Goal: Share content: Share content

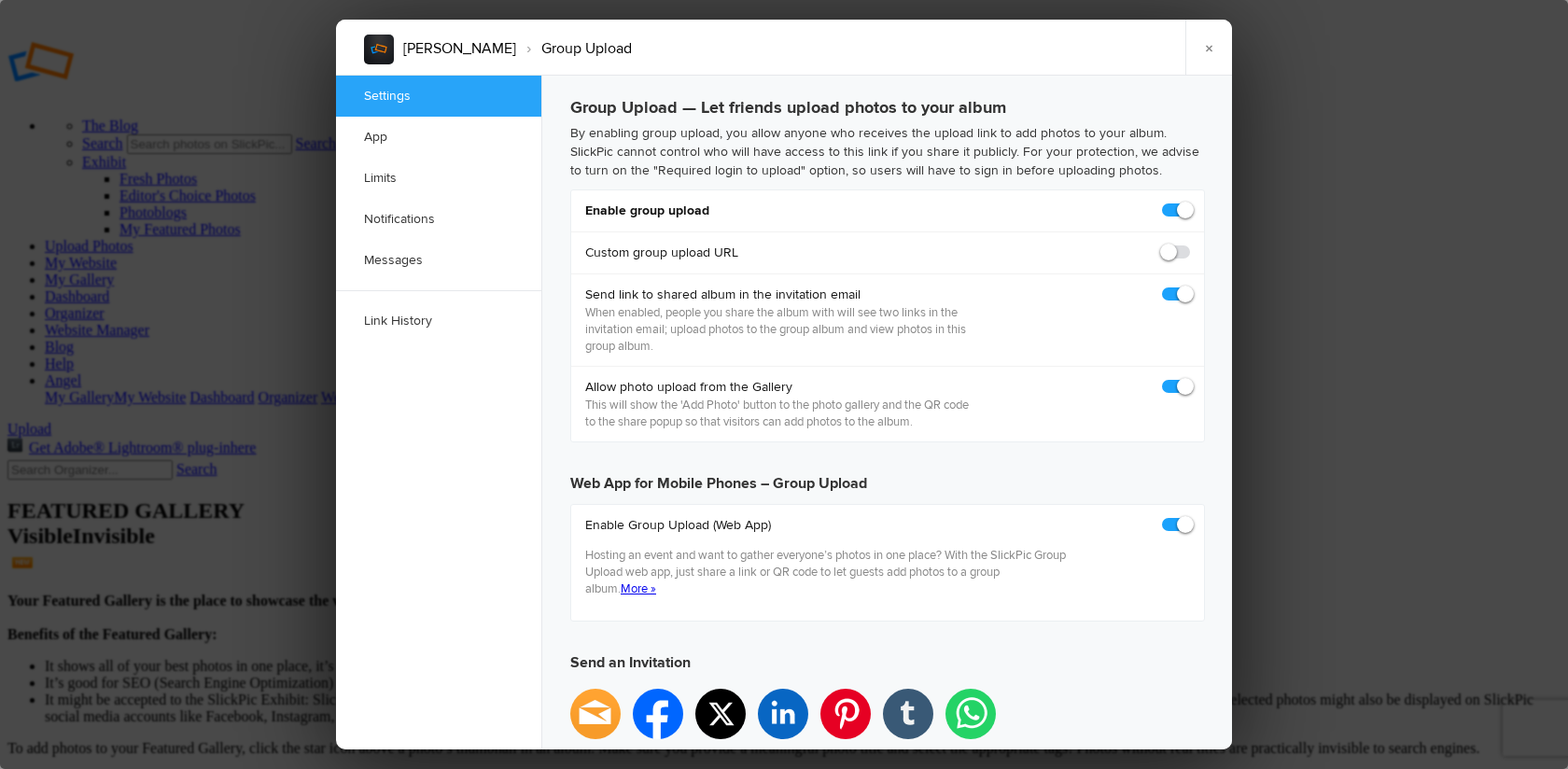
checkbox input "true"
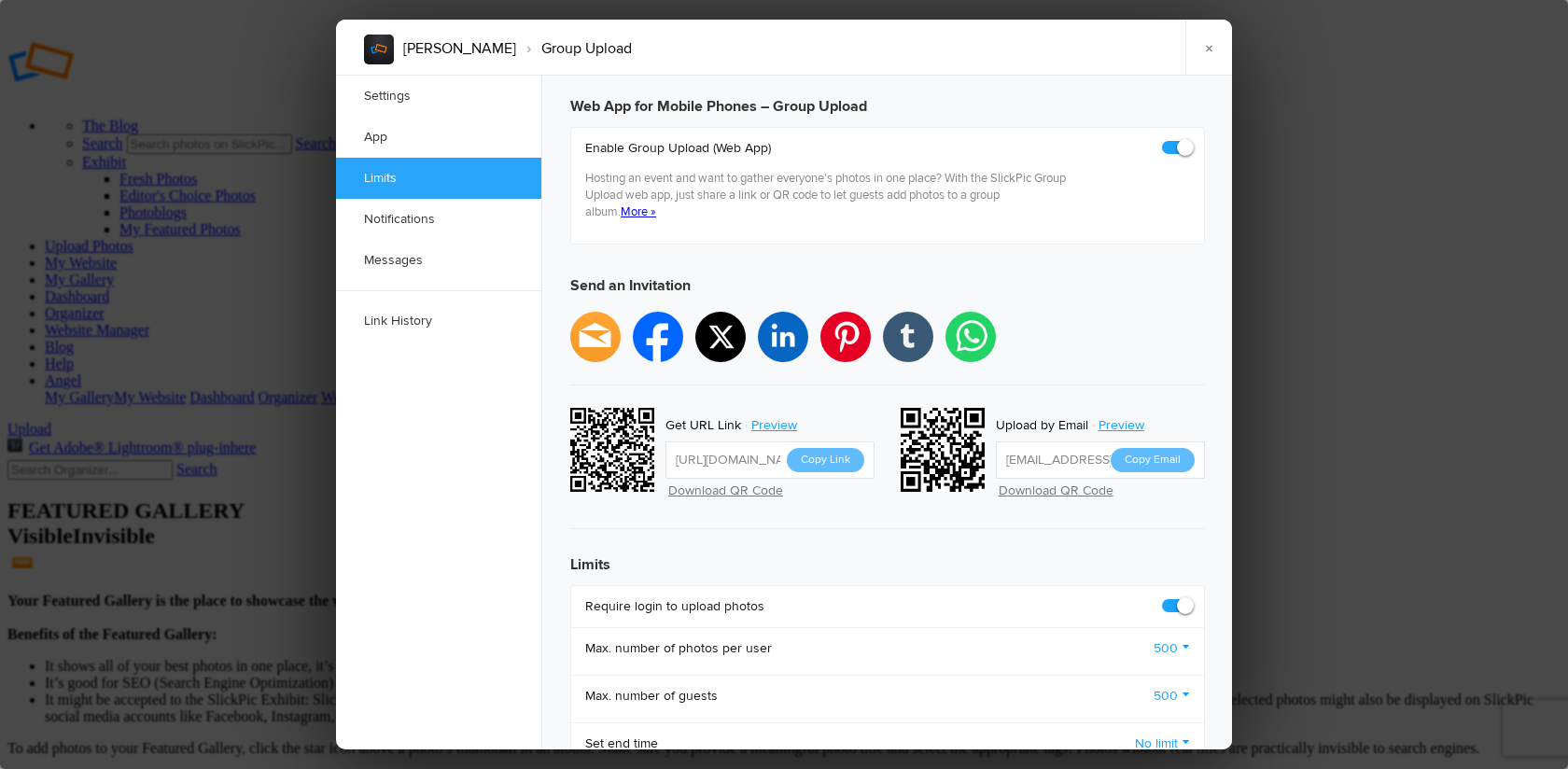
scroll to position [422, 0]
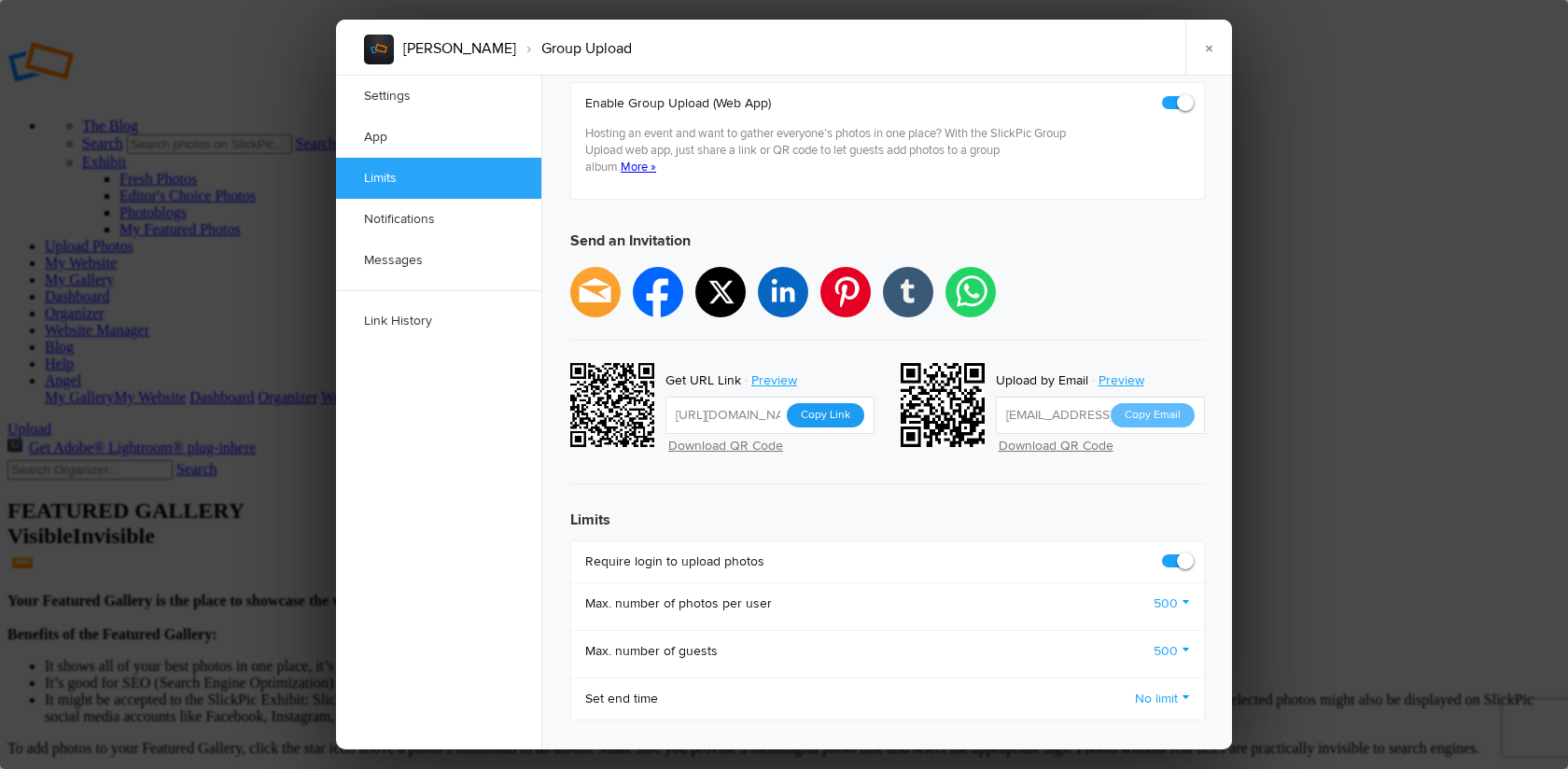
click at [835, 403] on button "Copy Link" at bounding box center [825, 415] width 78 height 24
click at [1206, 49] on link "×" at bounding box center [1209, 48] width 47 height 56
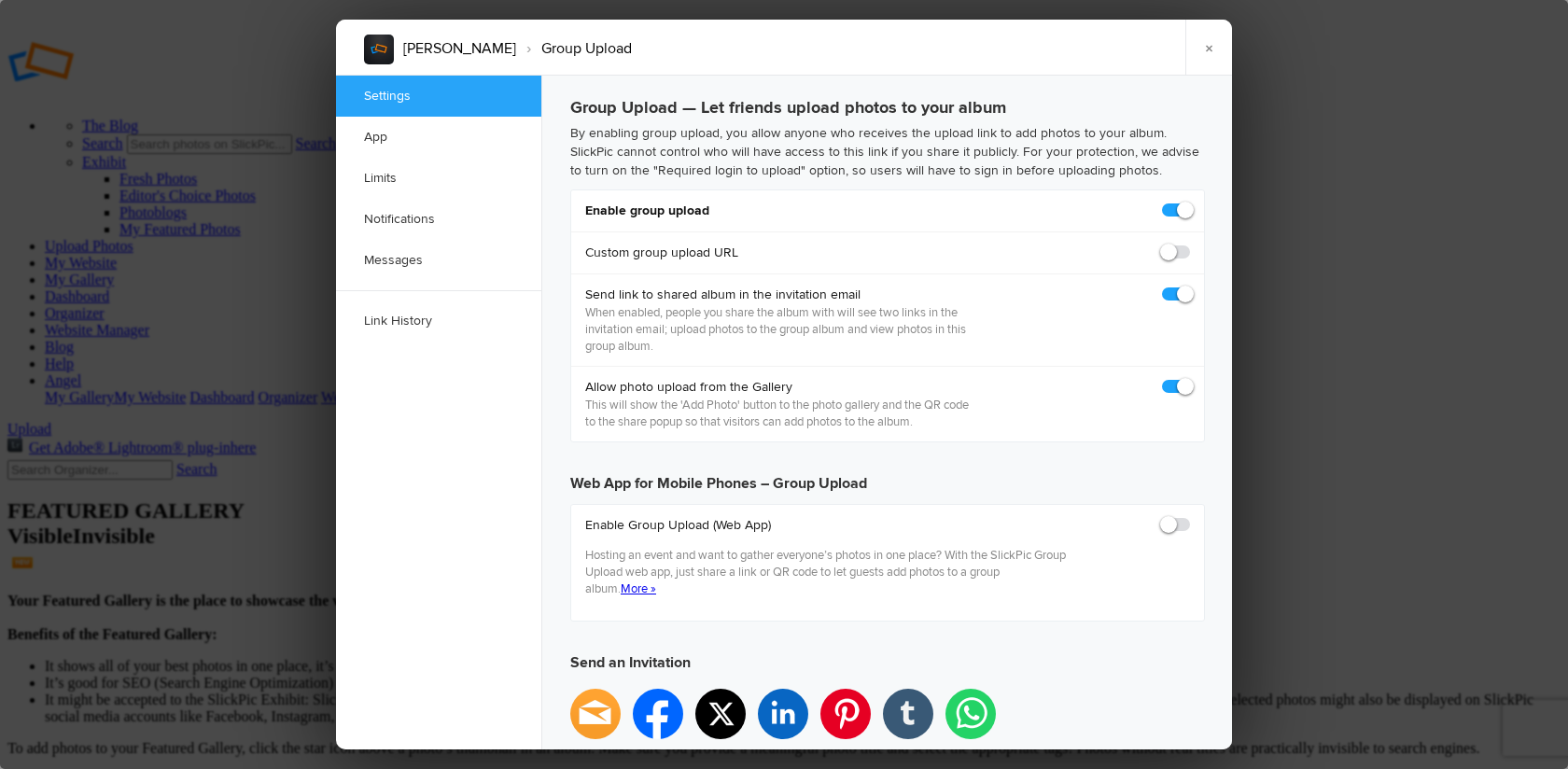
scroll to position [0, 0]
checkbox input "true"
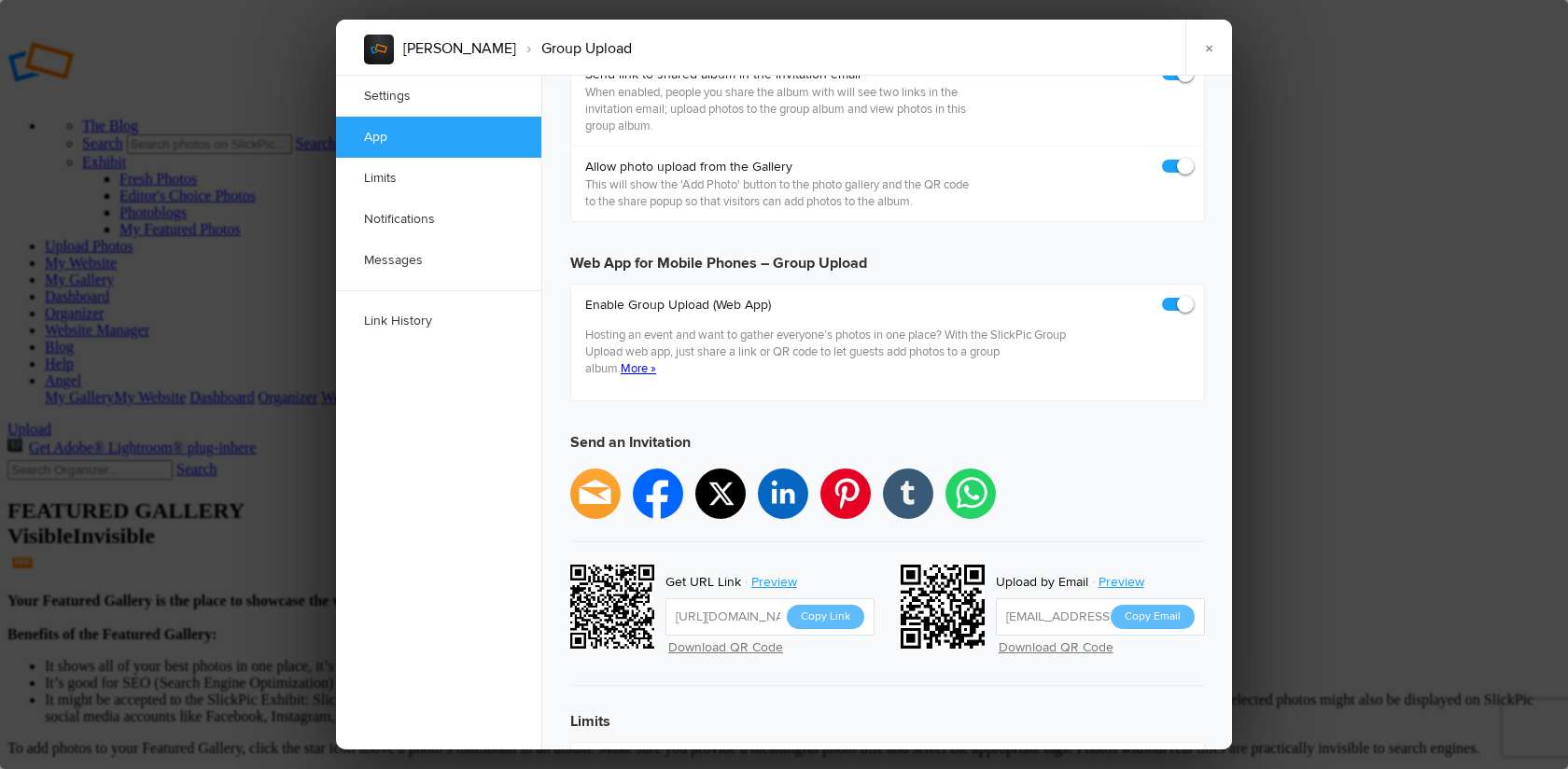
scroll to position [226, 0]
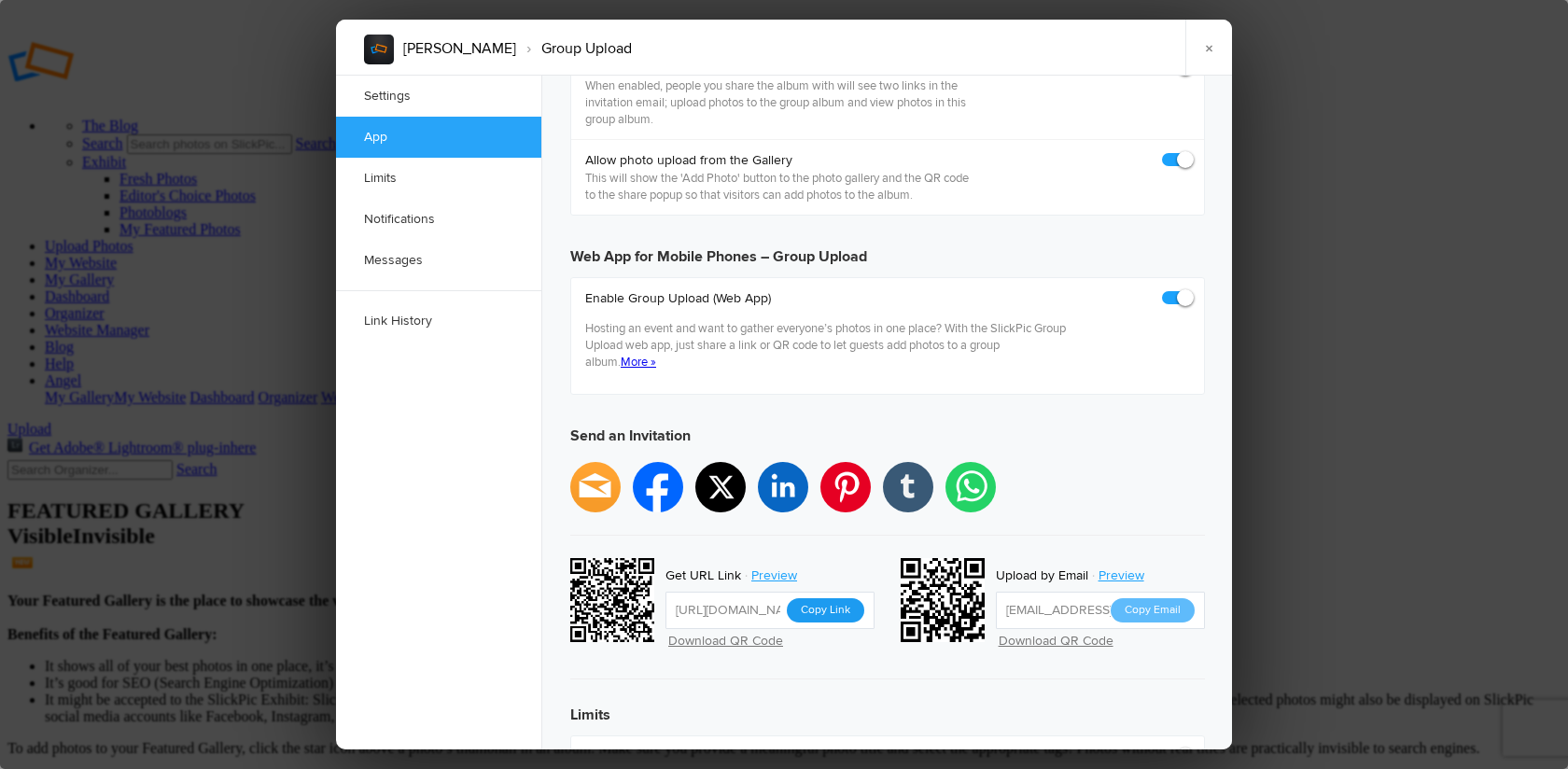
click at [833, 598] on button "Copy Link" at bounding box center [825, 610] width 78 height 24
click at [1208, 49] on link "×" at bounding box center [1209, 48] width 47 height 56
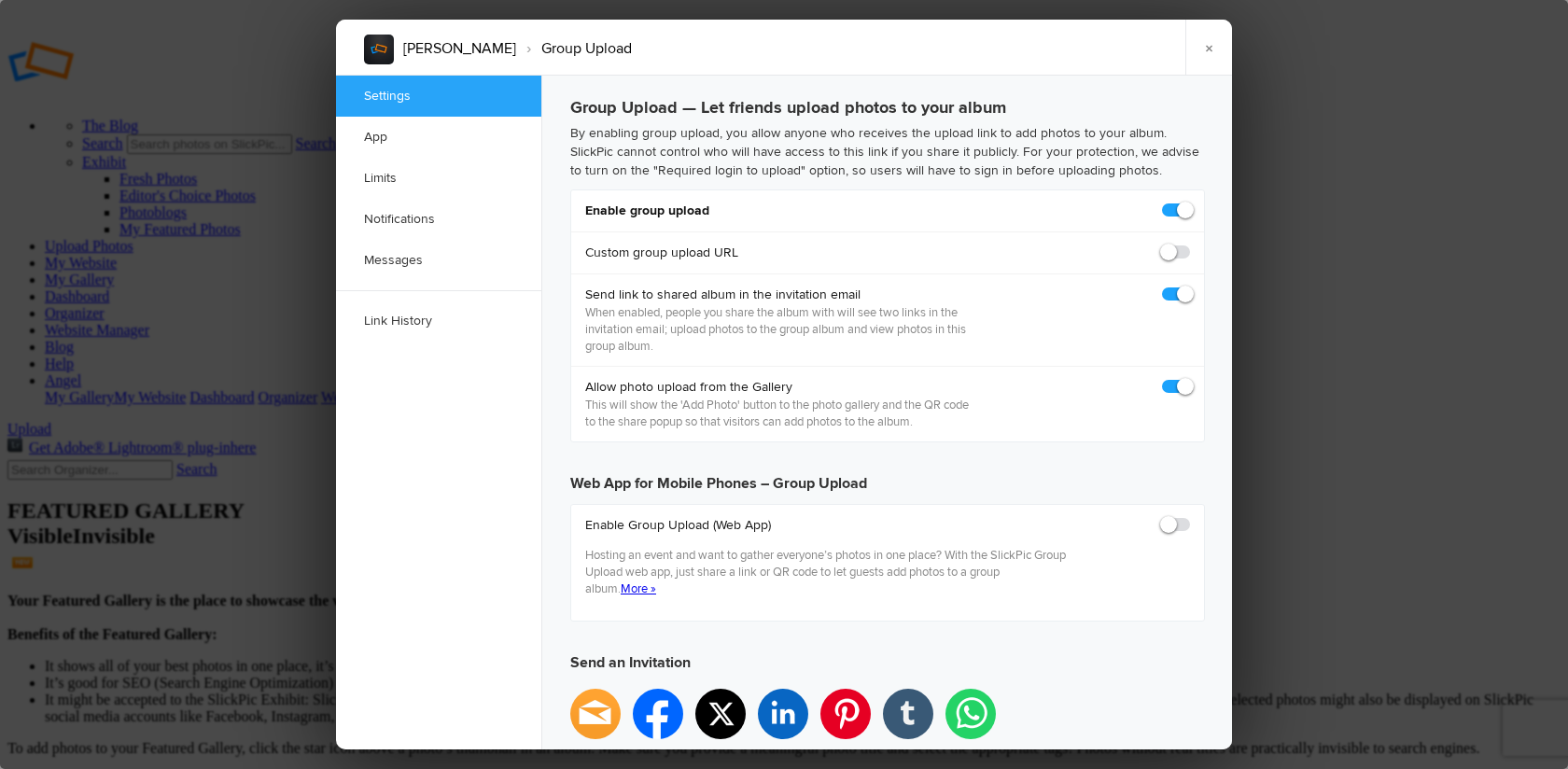
scroll to position [0, 0]
checkbox input "true"
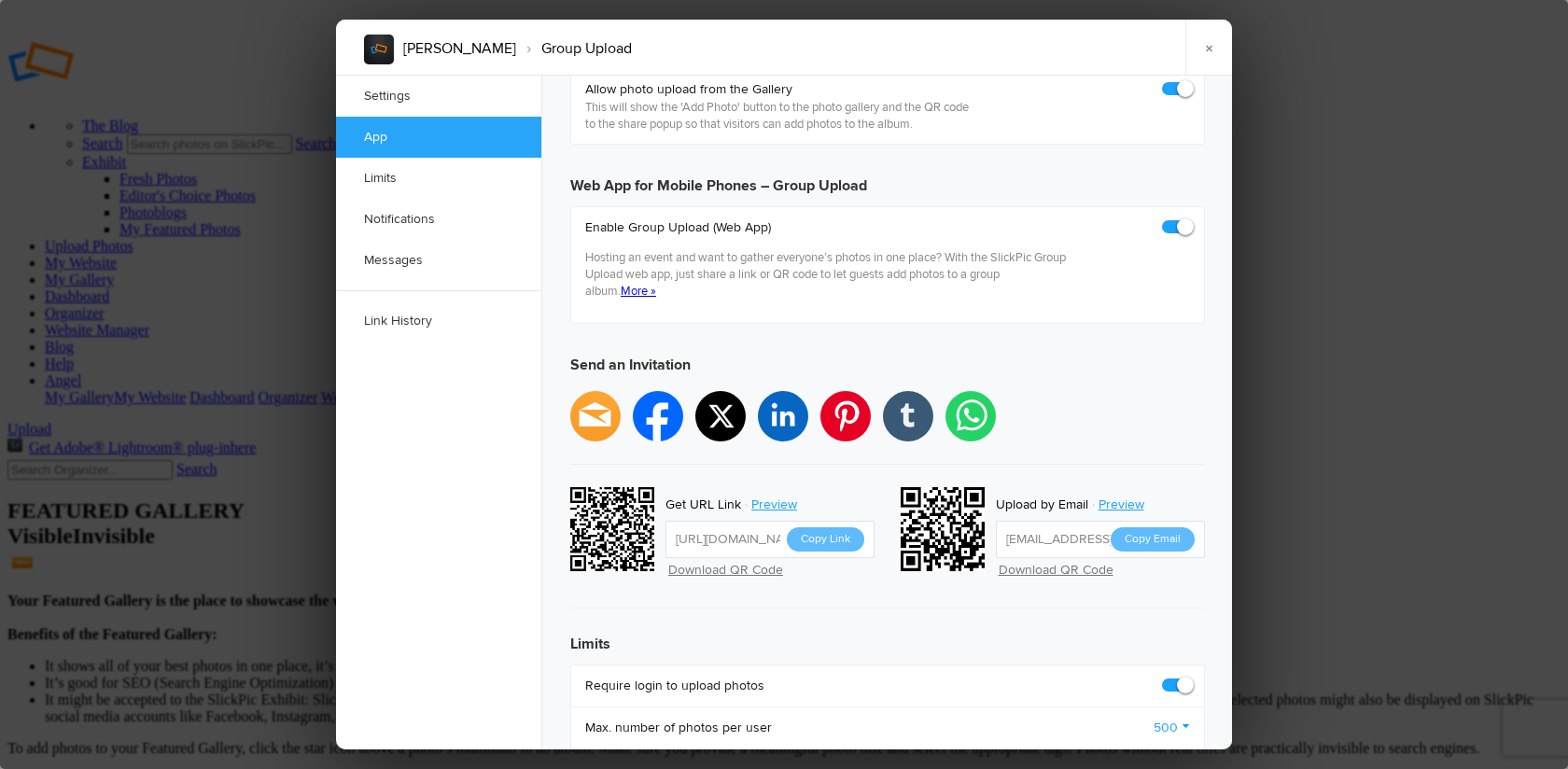
scroll to position [300, 0]
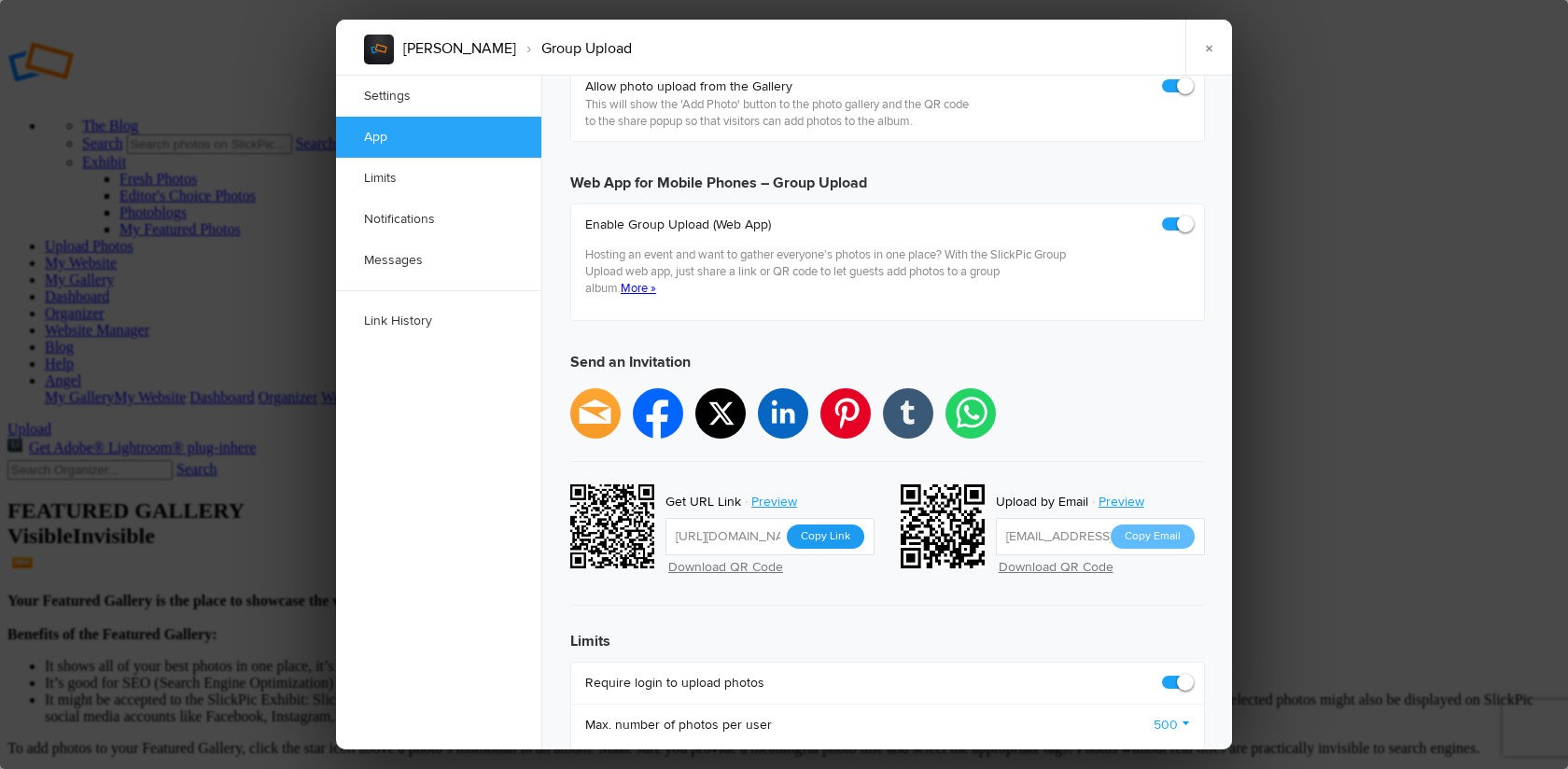
click at [840, 525] on button "Copy Link" at bounding box center [825, 537] width 78 height 24
click at [1211, 48] on link "×" at bounding box center [1209, 48] width 47 height 56
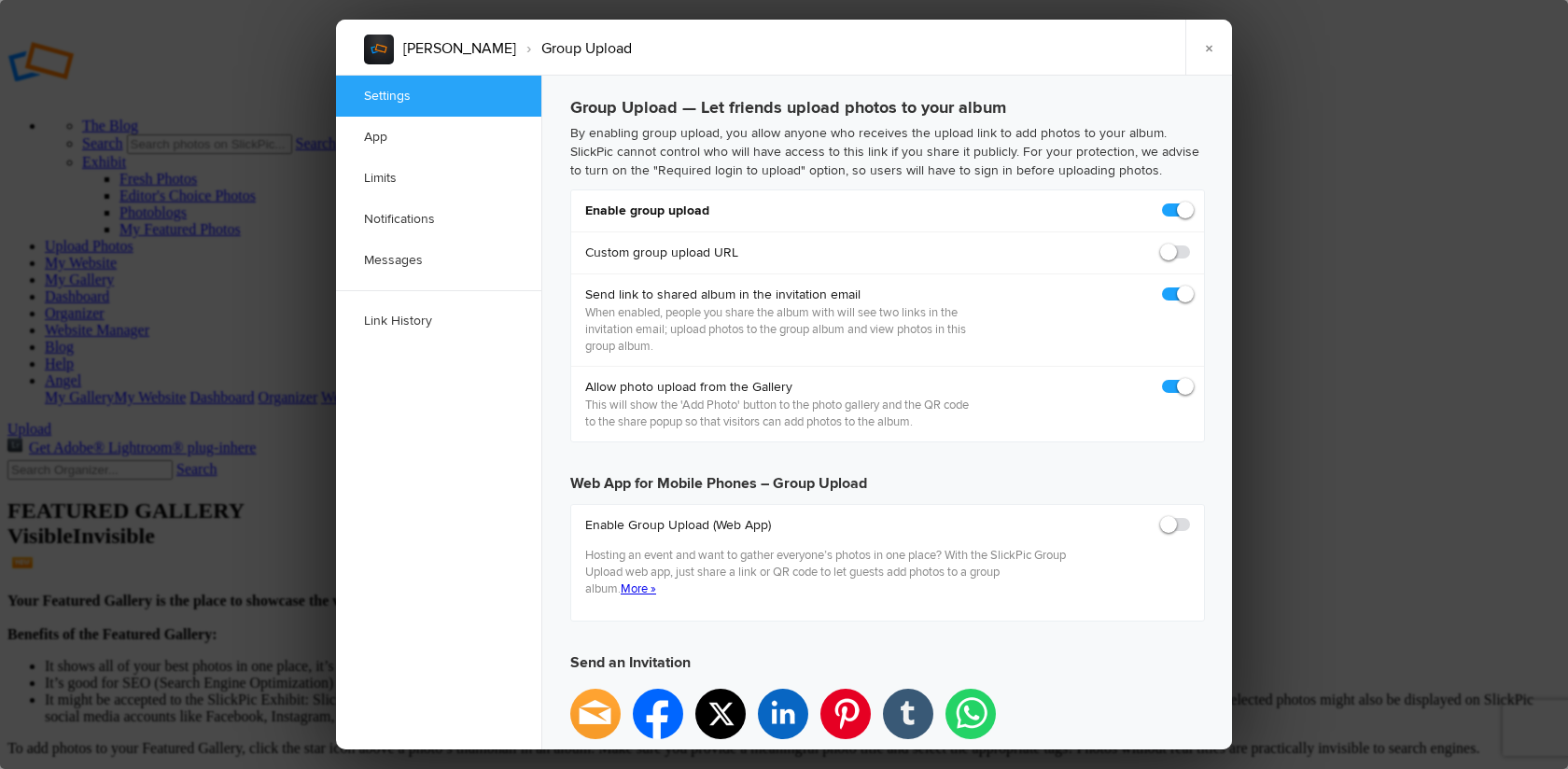
scroll to position [0, 0]
checkbox input "true"
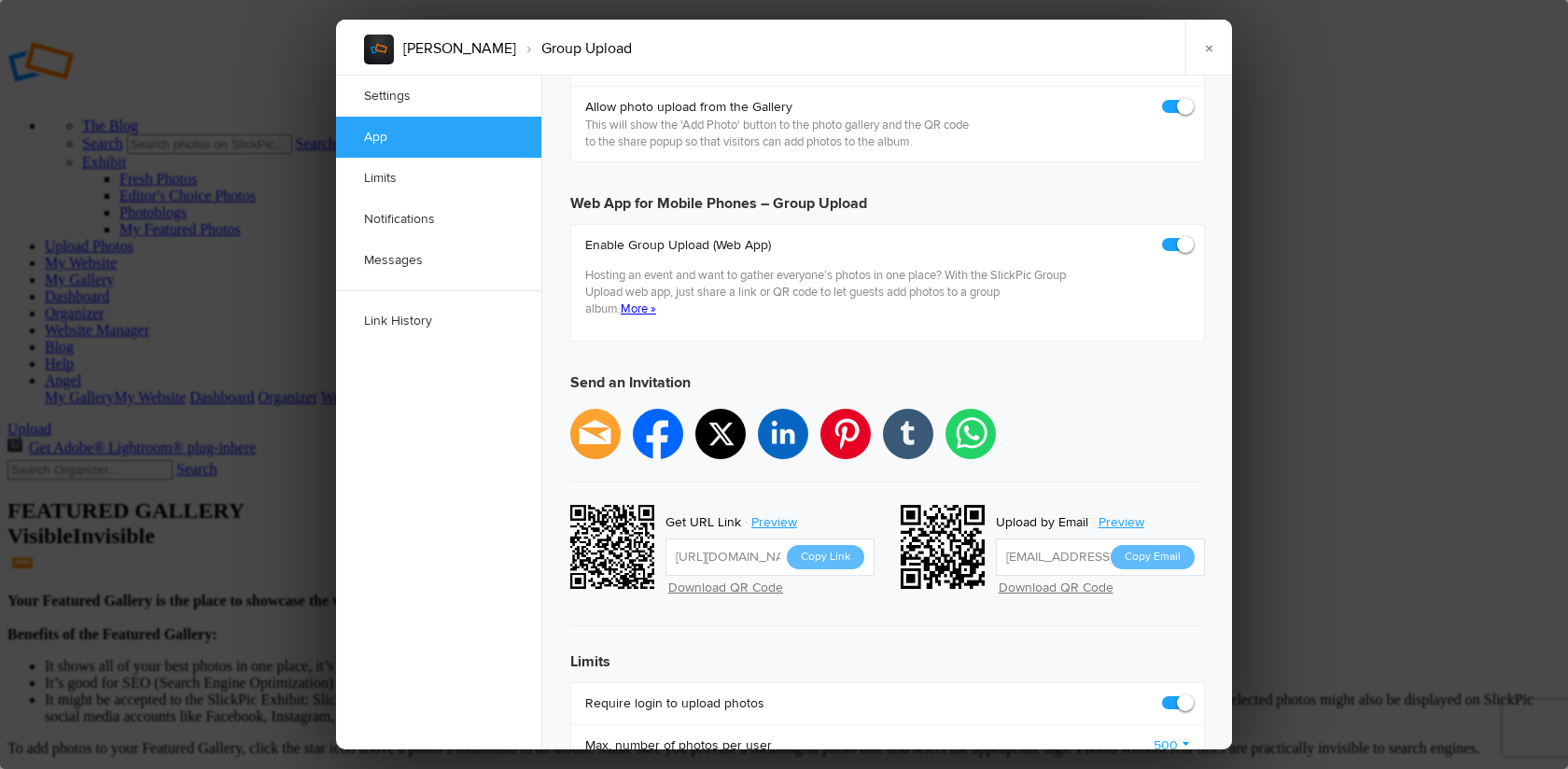
scroll to position [282, 0]
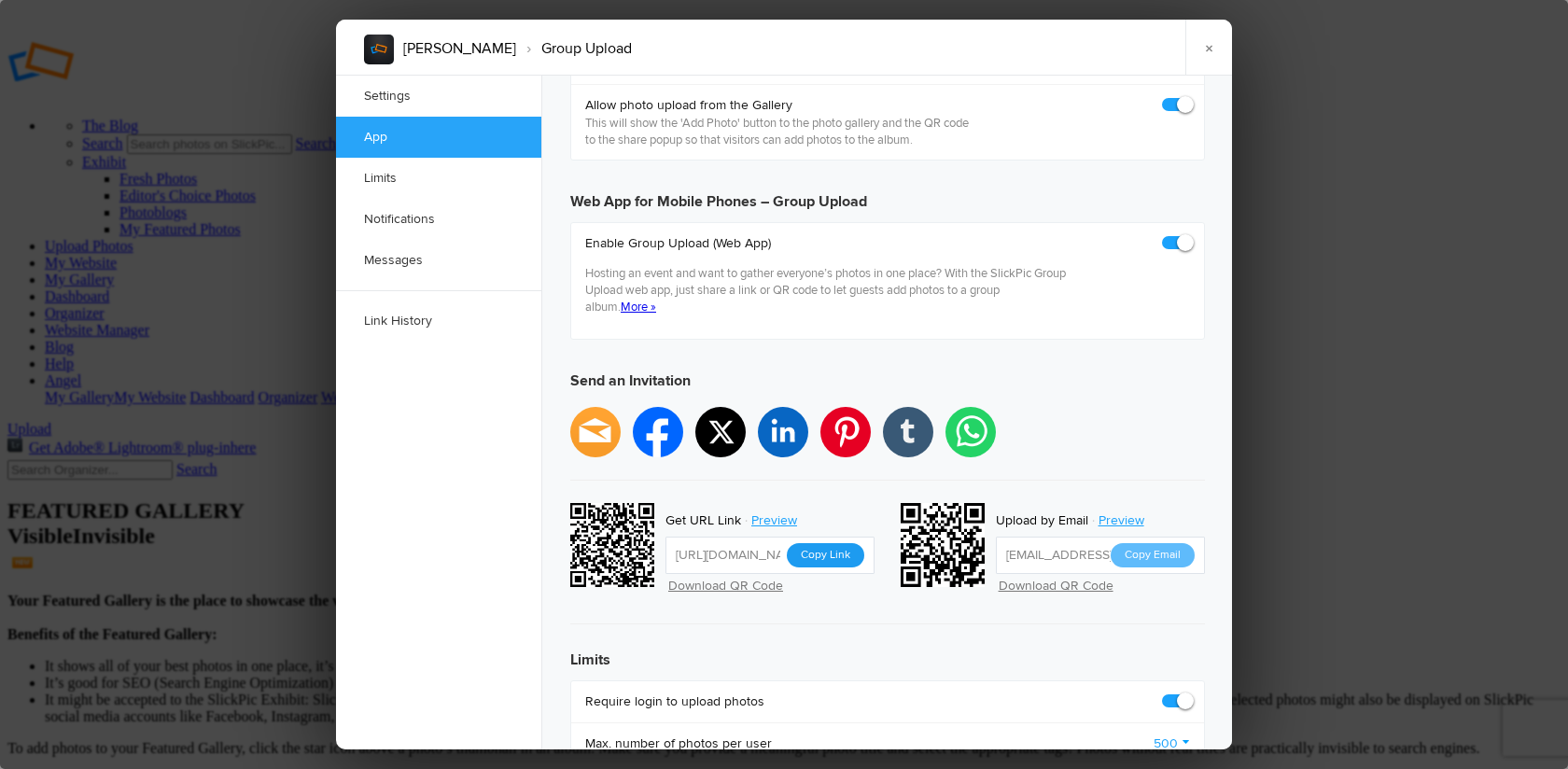
click at [820, 544] on button "Copy Link" at bounding box center [825, 556] width 78 height 24
click at [1207, 46] on link "×" at bounding box center [1209, 48] width 47 height 56
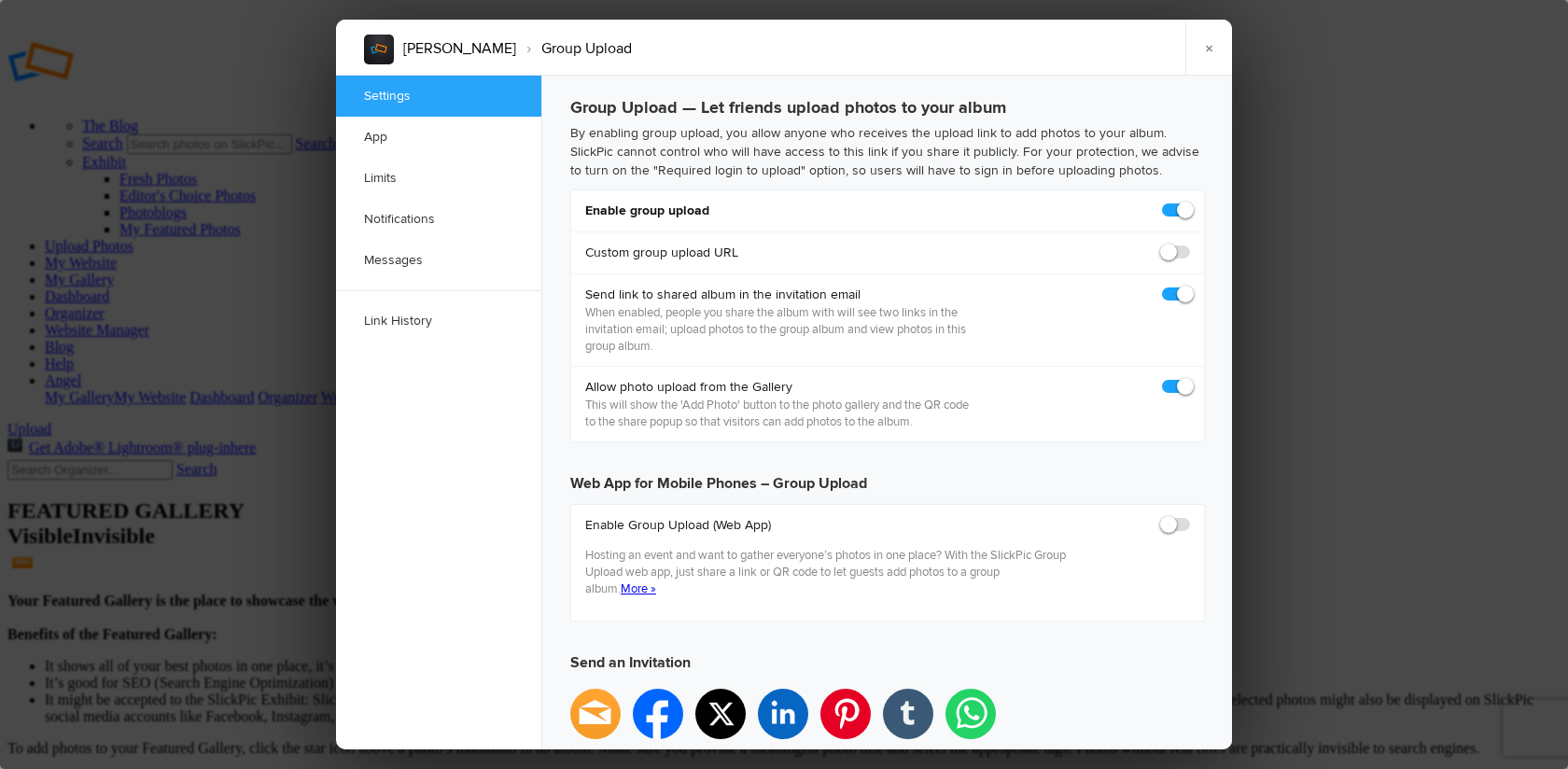
scroll to position [0, 0]
checkbox input "true"
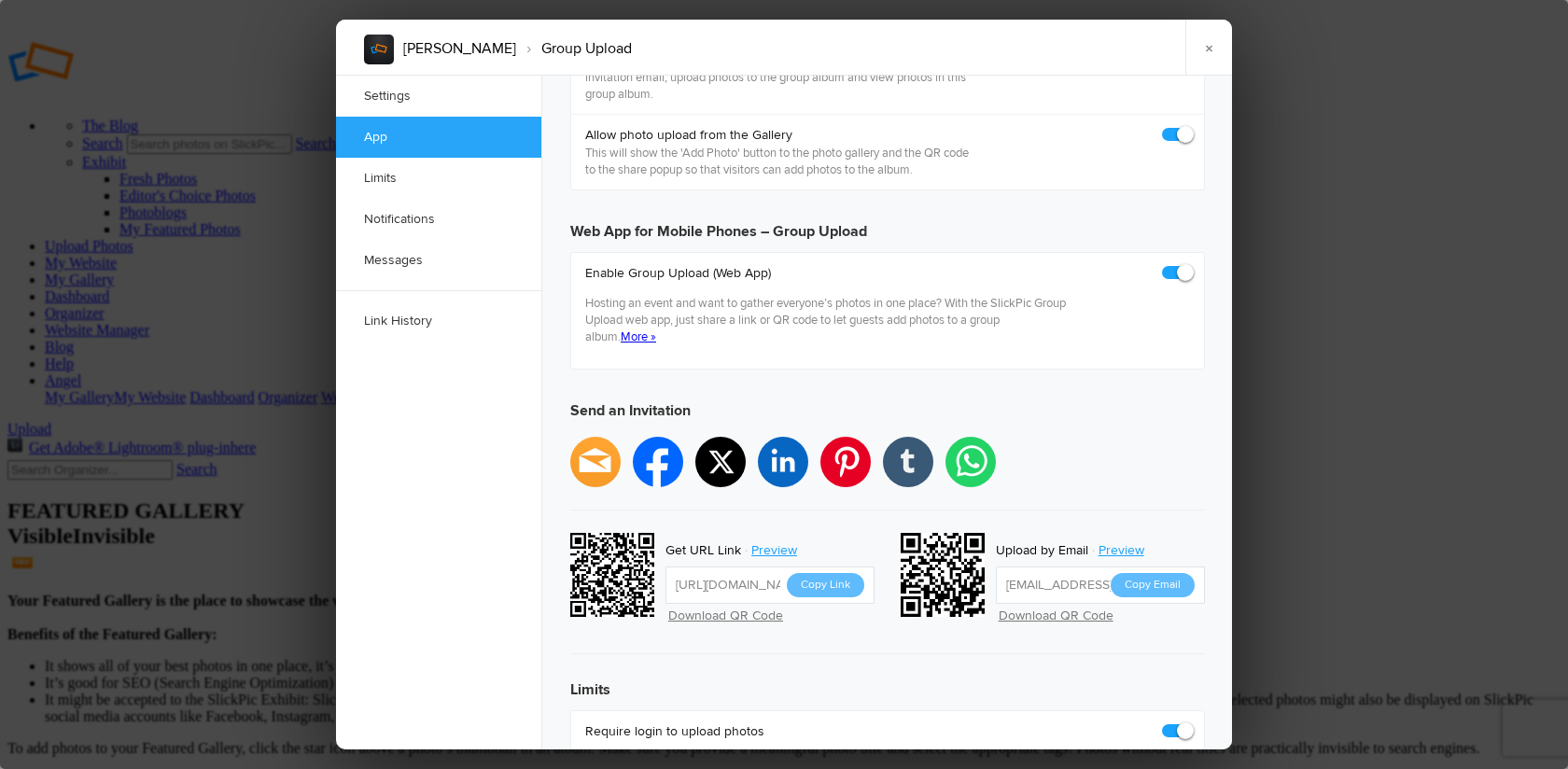
scroll to position [283, 0]
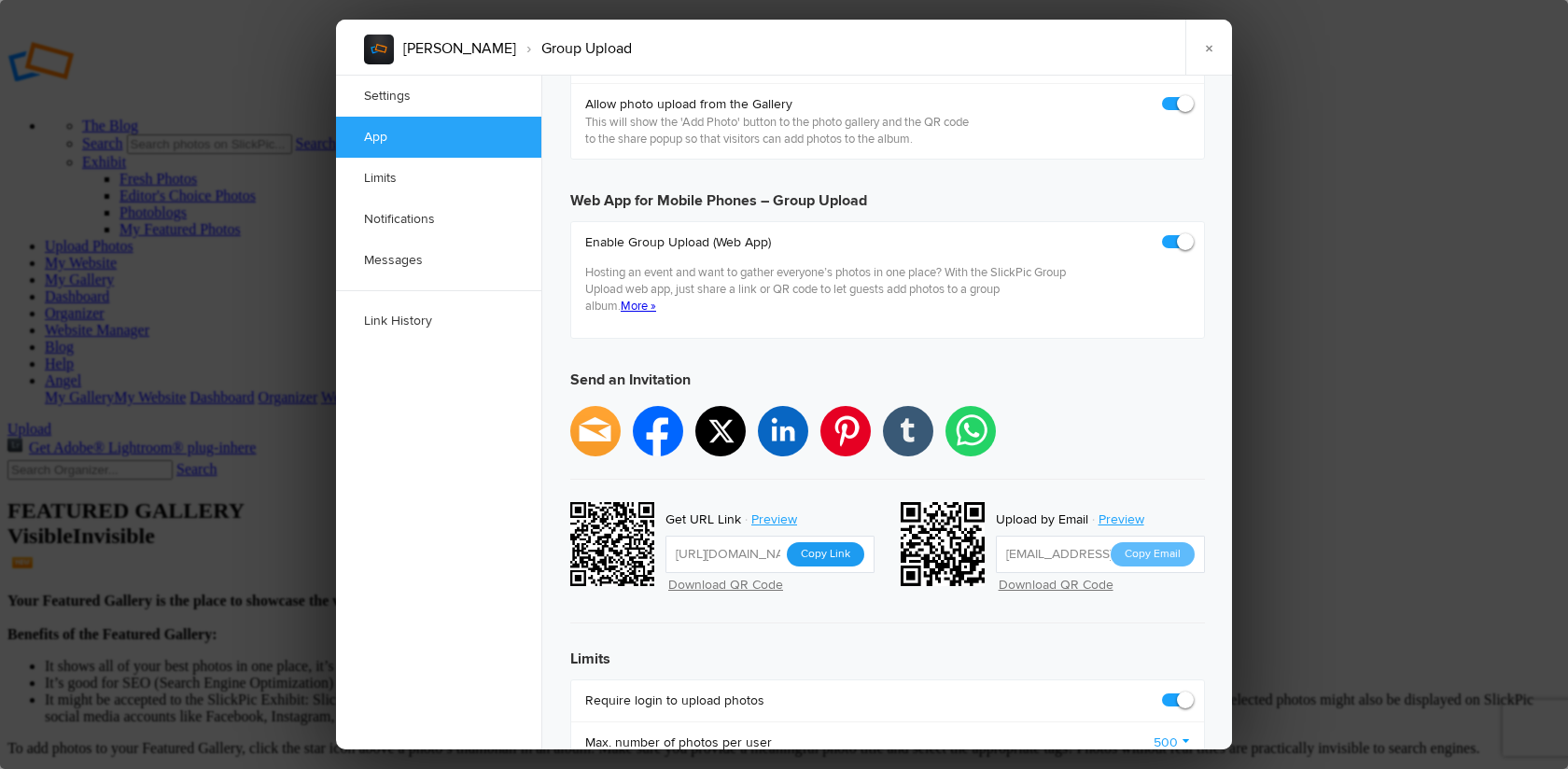
click at [830, 543] on button "Copy Link" at bounding box center [825, 555] width 78 height 24
click at [1210, 46] on link "×" at bounding box center [1209, 48] width 47 height 56
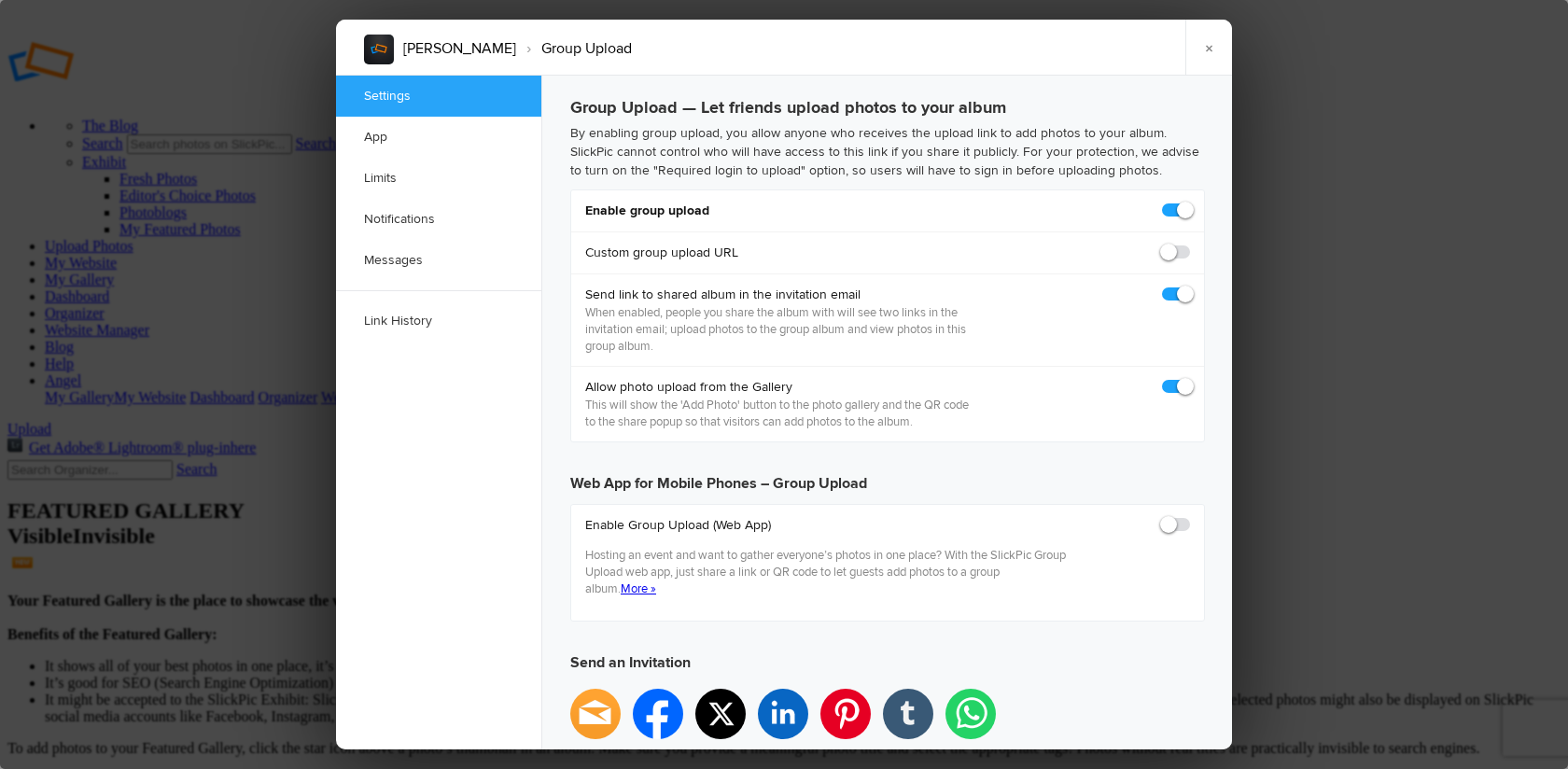
scroll to position [0, 0]
checkbox input "true"
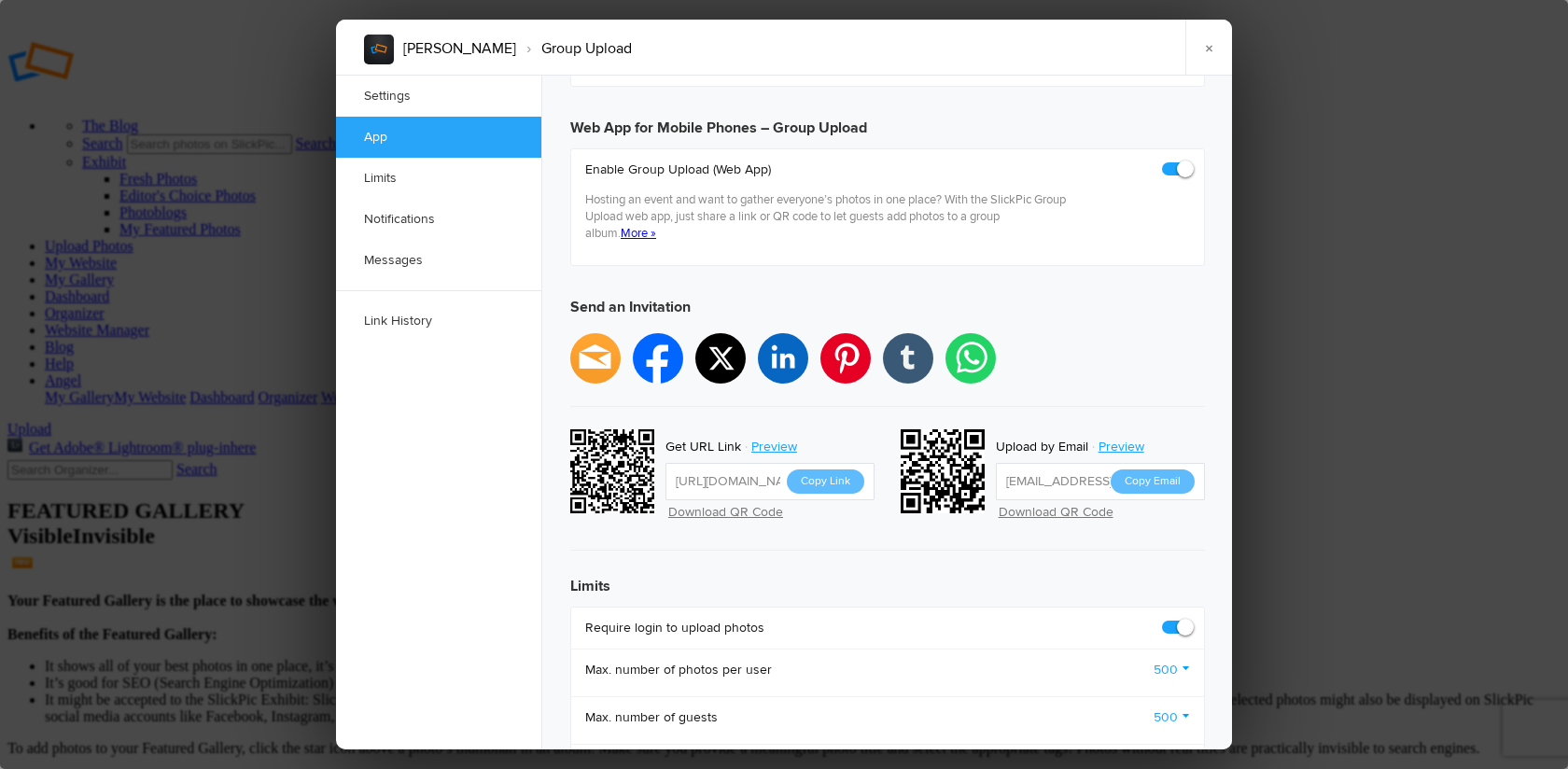
scroll to position [370, 0]
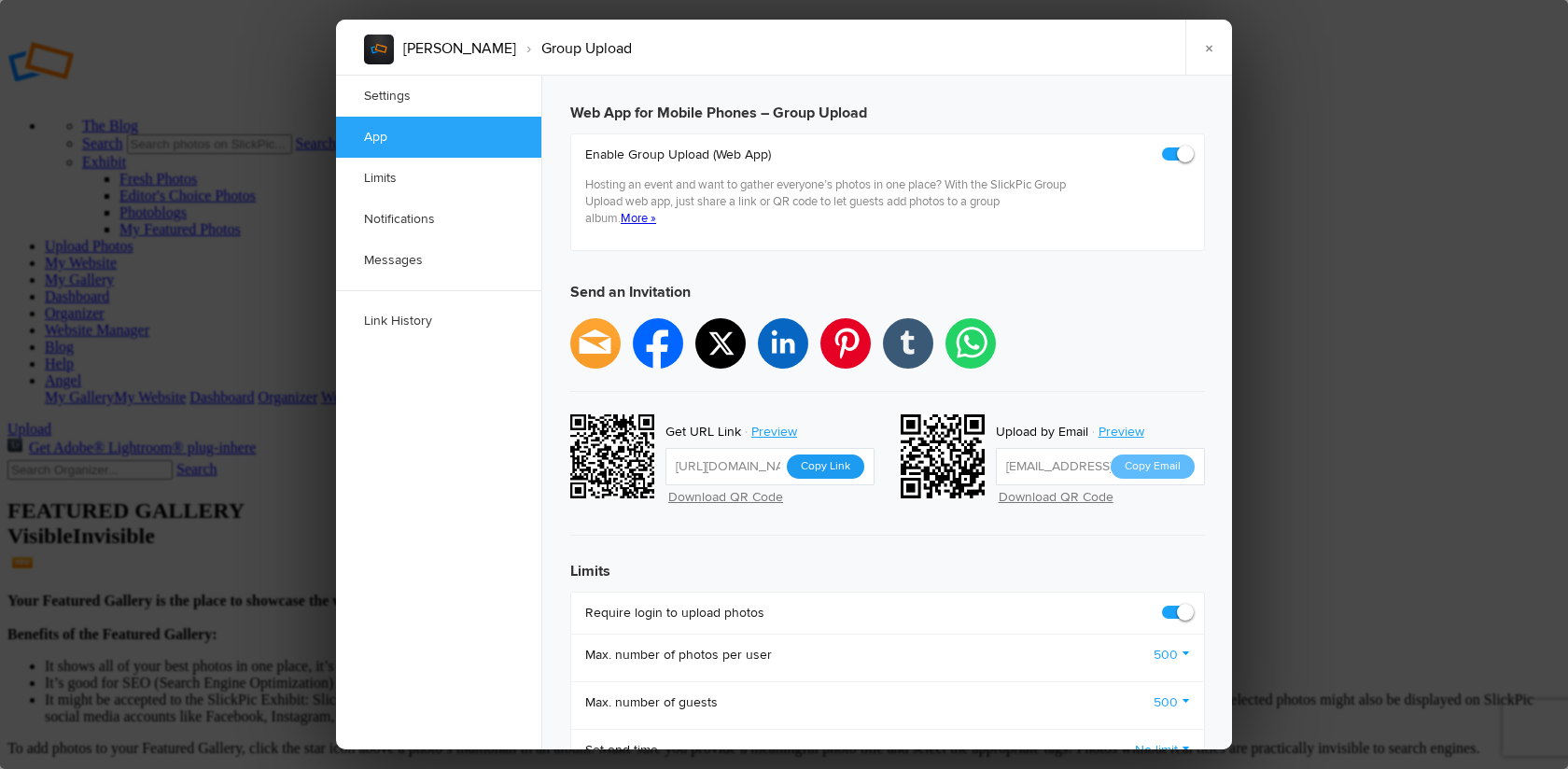
click at [835, 455] on button "Copy Link" at bounding box center [825, 467] width 78 height 24
click at [1209, 45] on link "×" at bounding box center [1209, 48] width 47 height 56
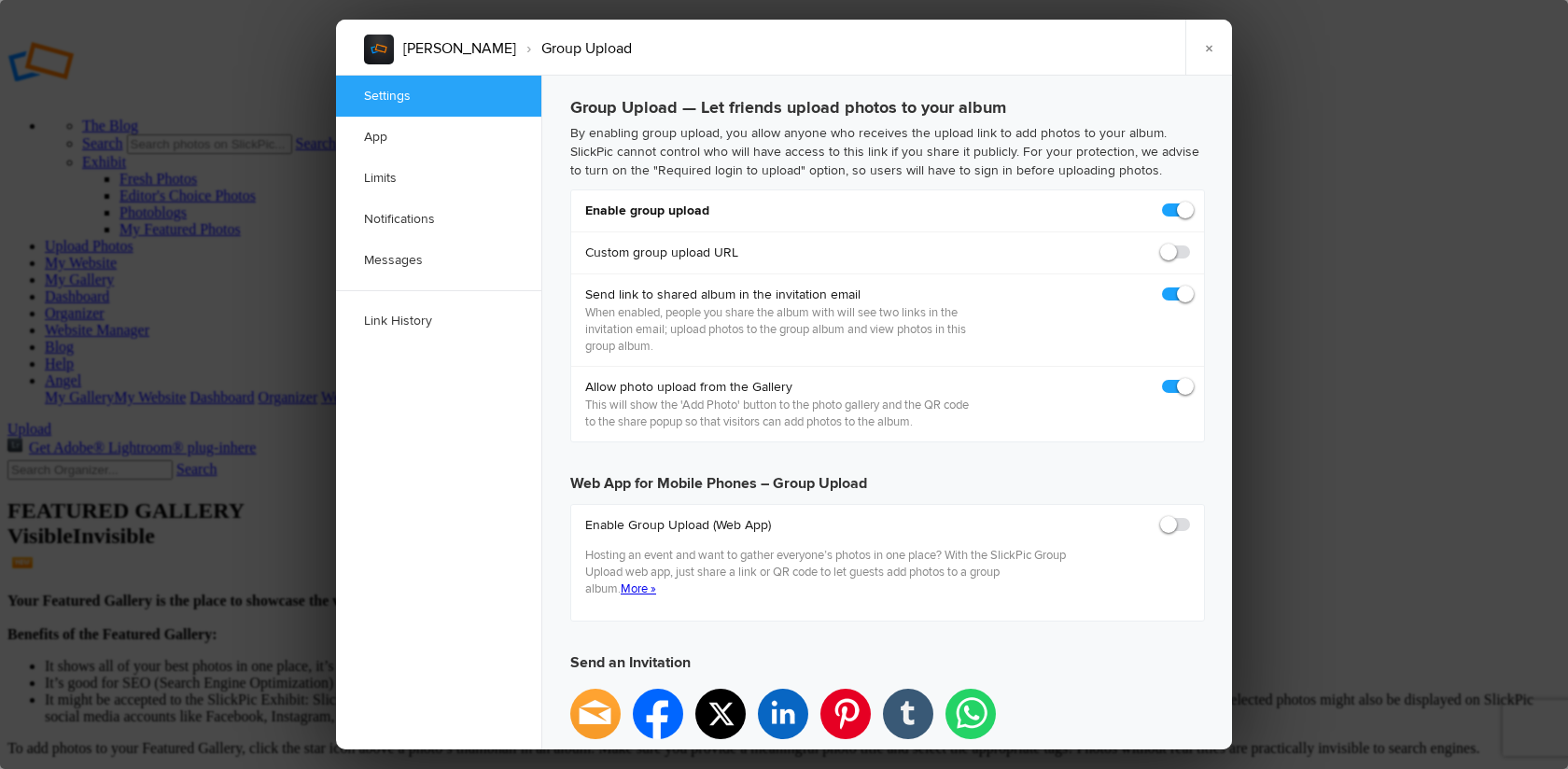
scroll to position [0, 0]
checkbox input "true"
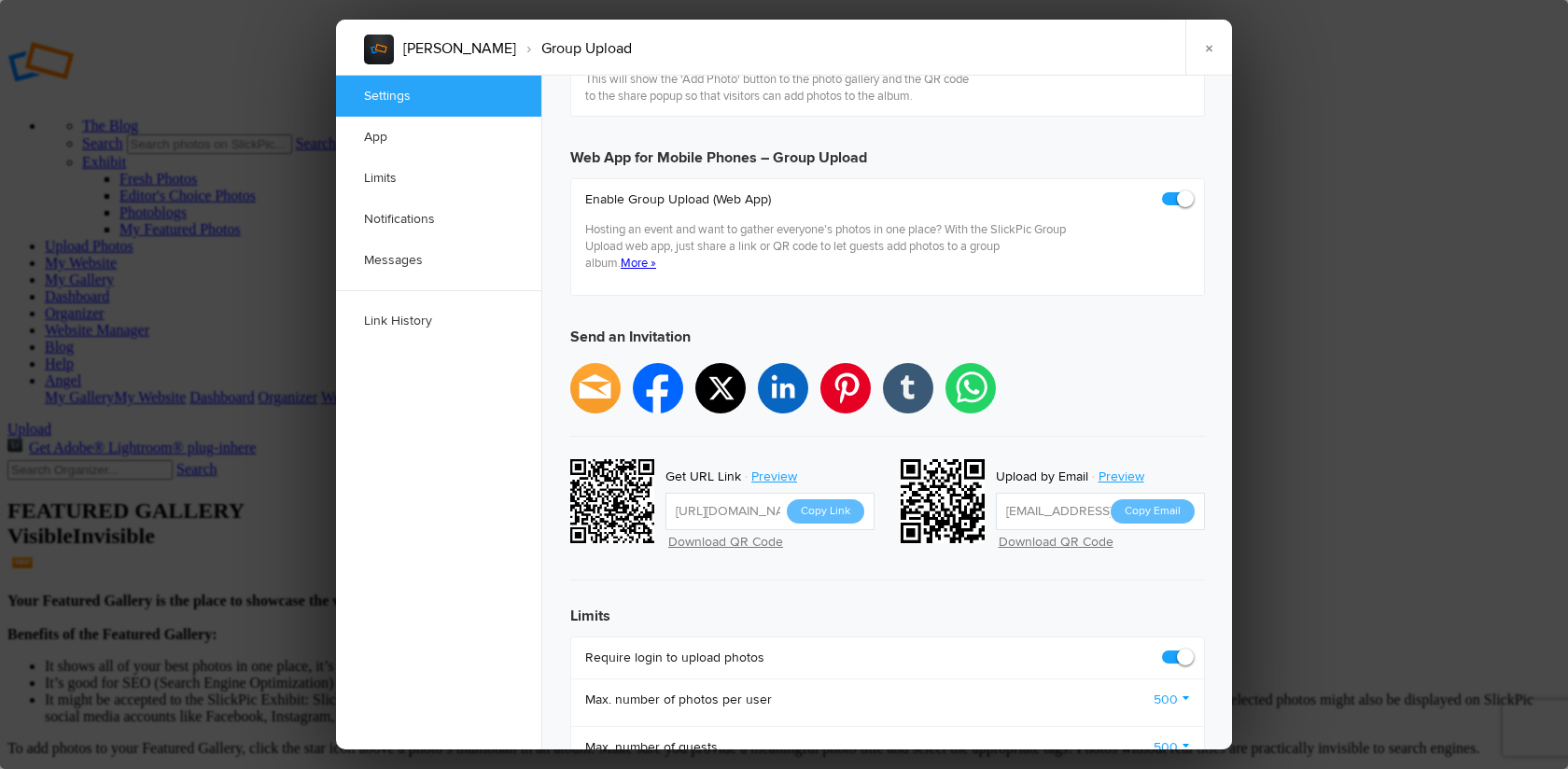
scroll to position [332, 0]
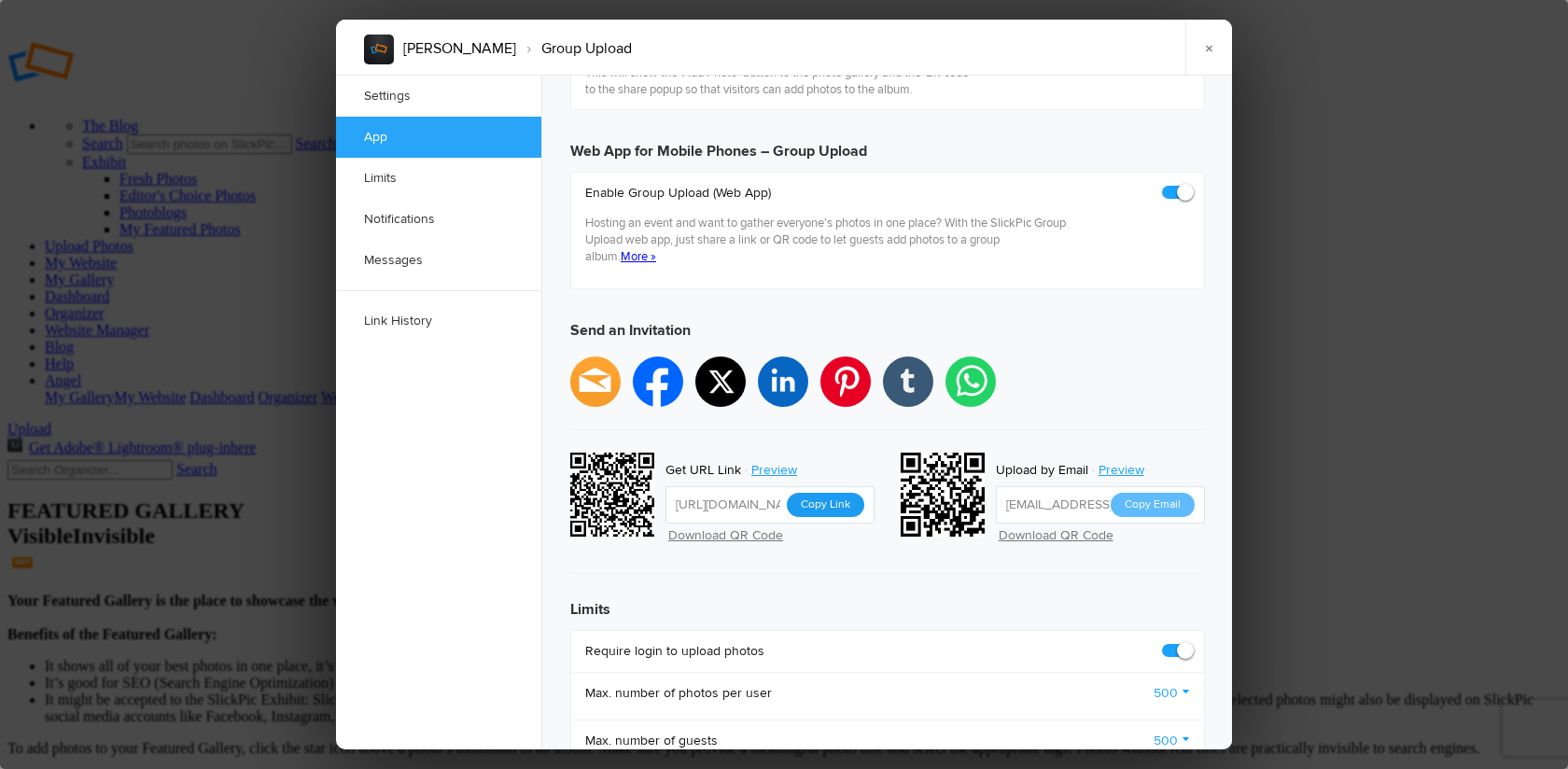
click at [835, 493] on button "Copy Link" at bounding box center [825, 505] width 78 height 24
click at [1213, 44] on link "×" at bounding box center [1209, 48] width 47 height 56
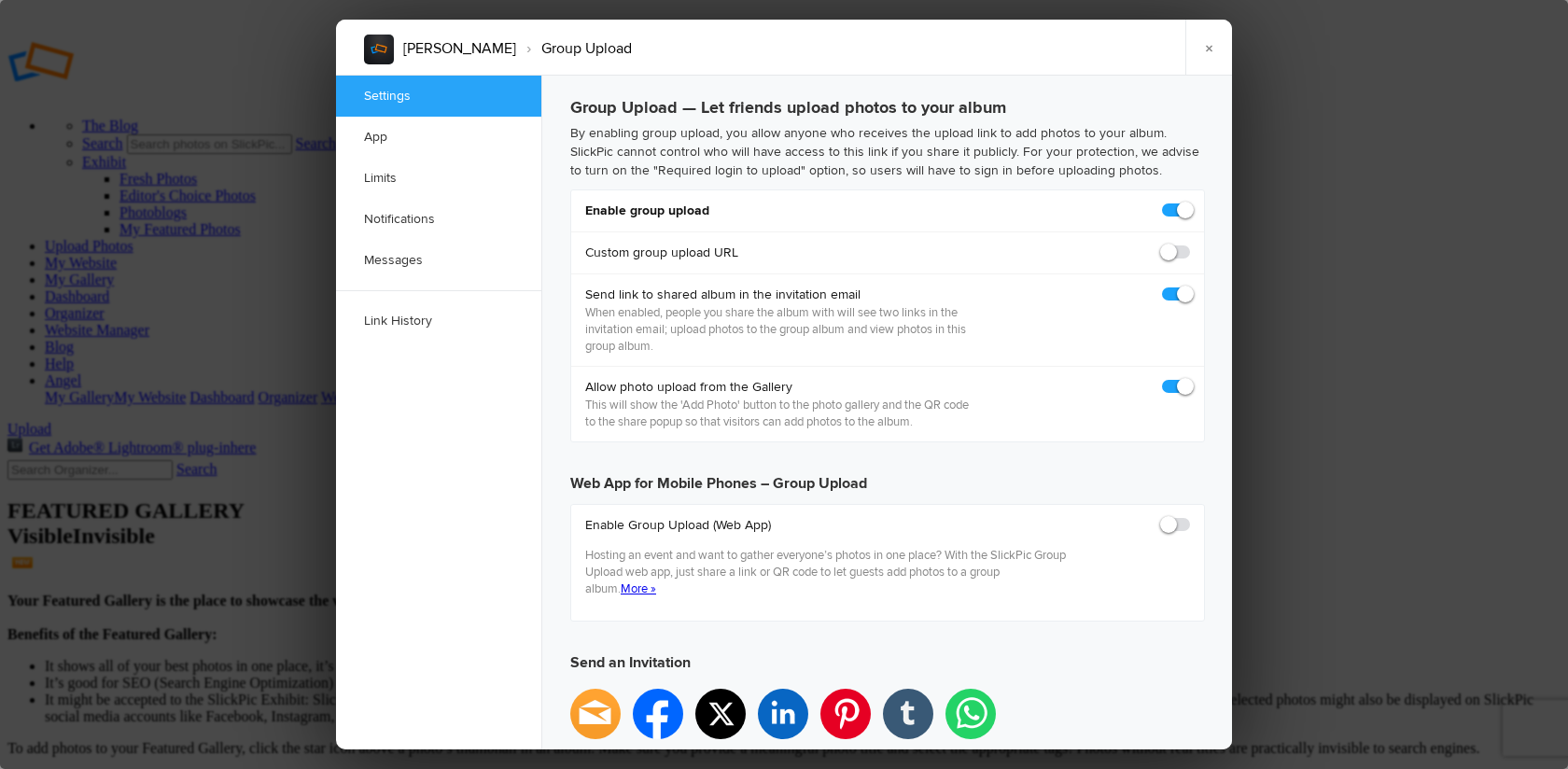
scroll to position [0, 0]
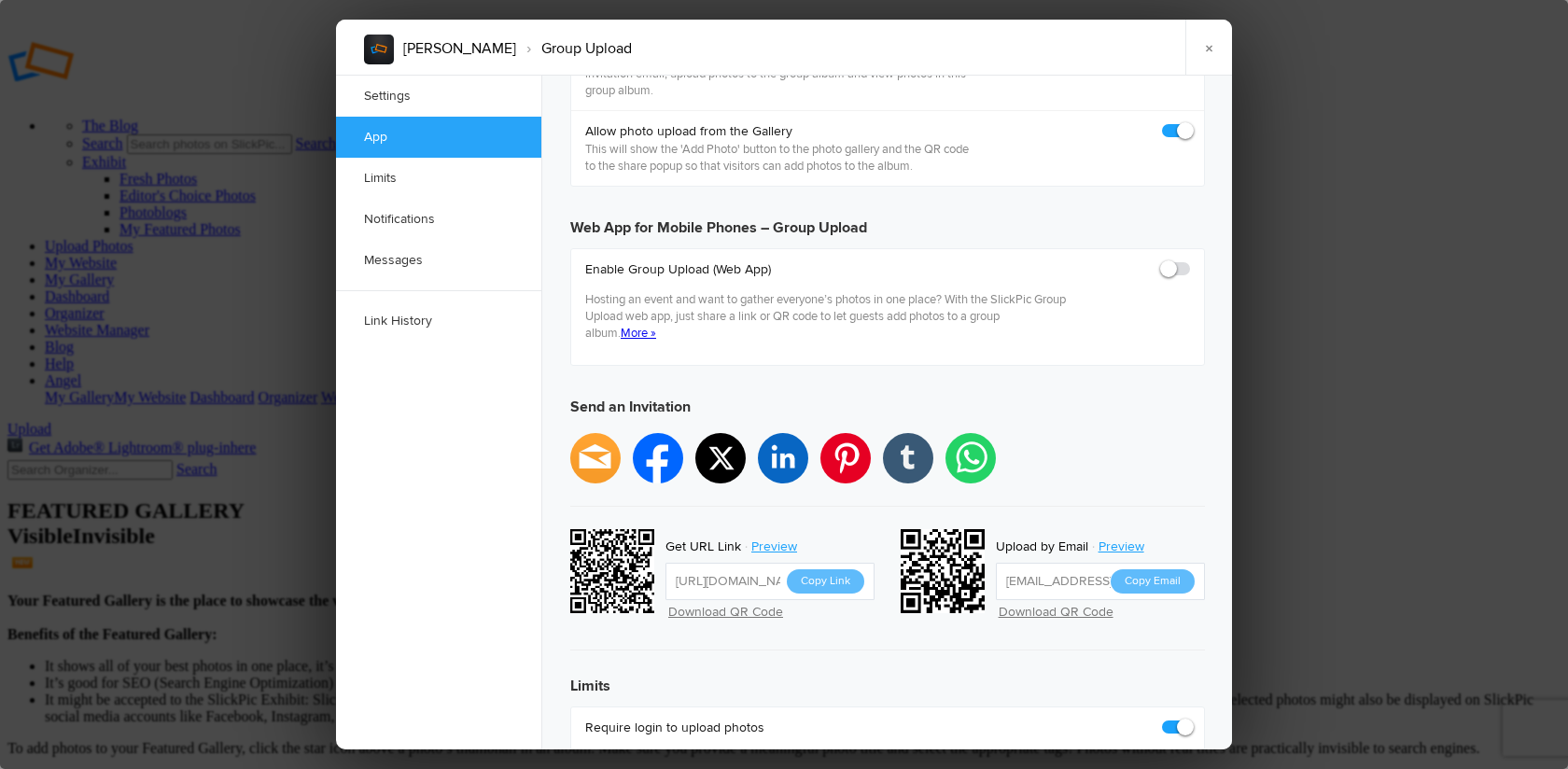
checkbox input "true"
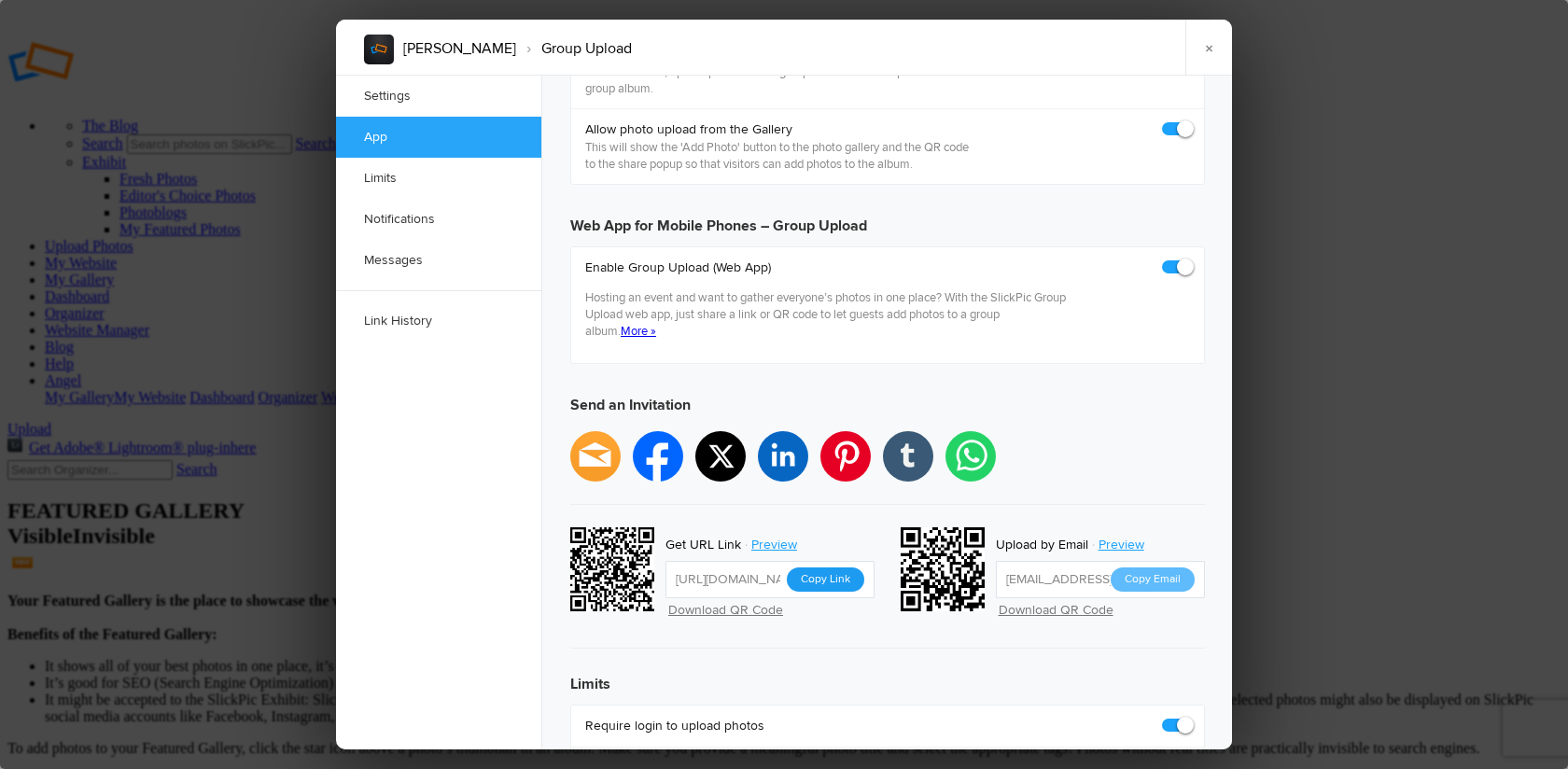
click at [839, 567] on button "Copy Link" at bounding box center [825, 579] width 78 height 24
click at [1210, 48] on link "×" at bounding box center [1209, 48] width 47 height 56
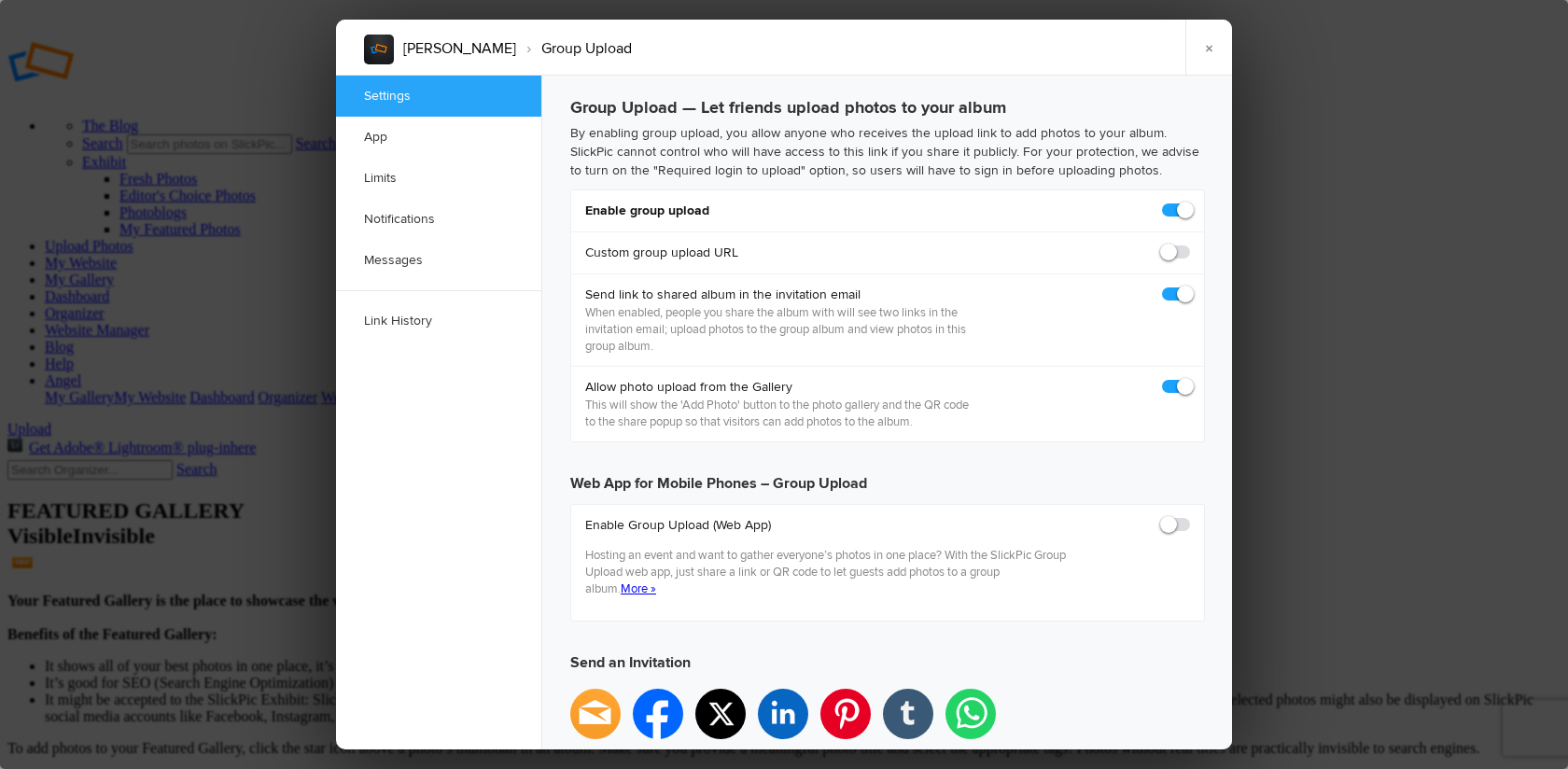
scroll to position [0, 0]
checkbox input "true"
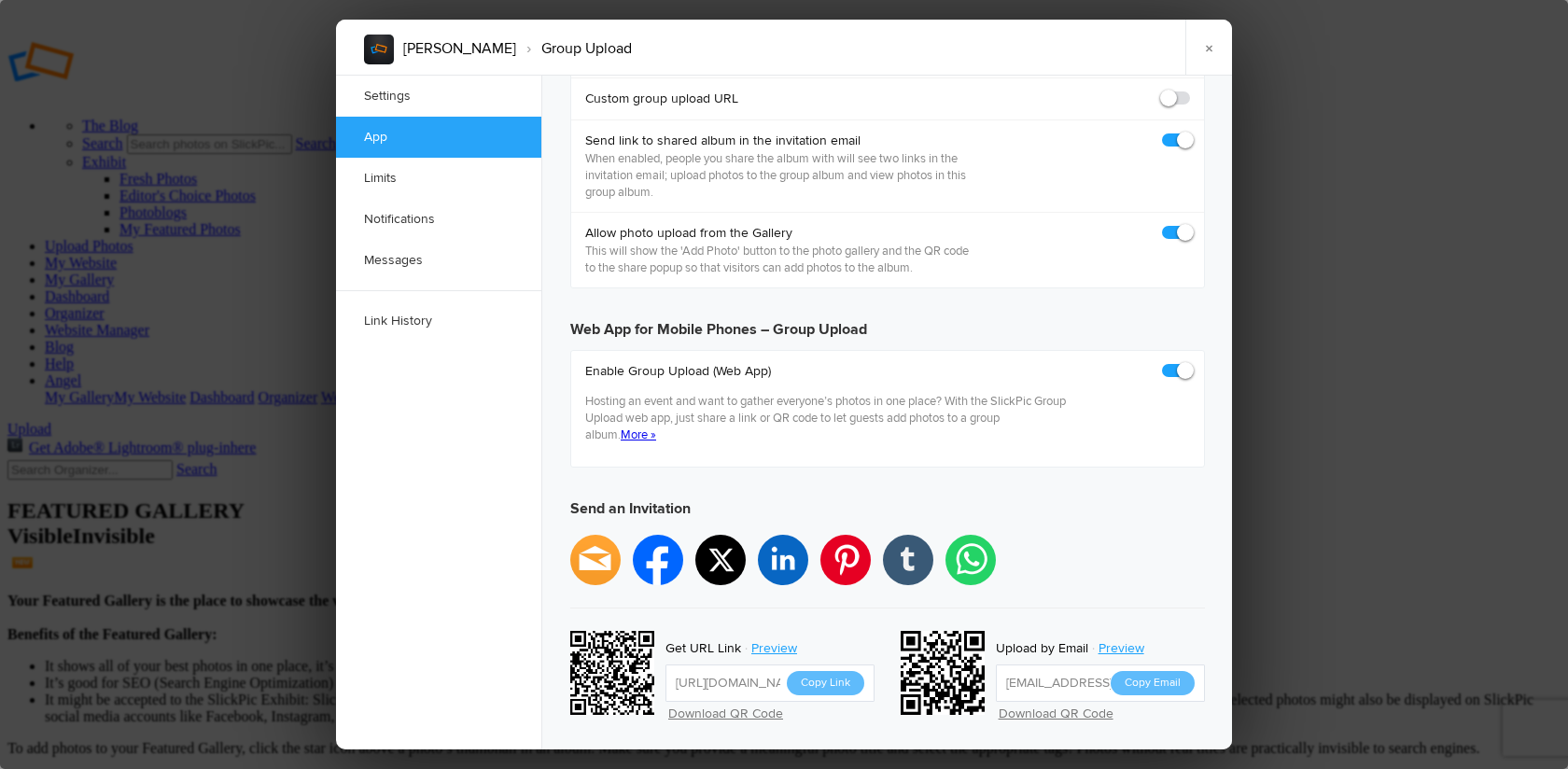
scroll to position [161, 0]
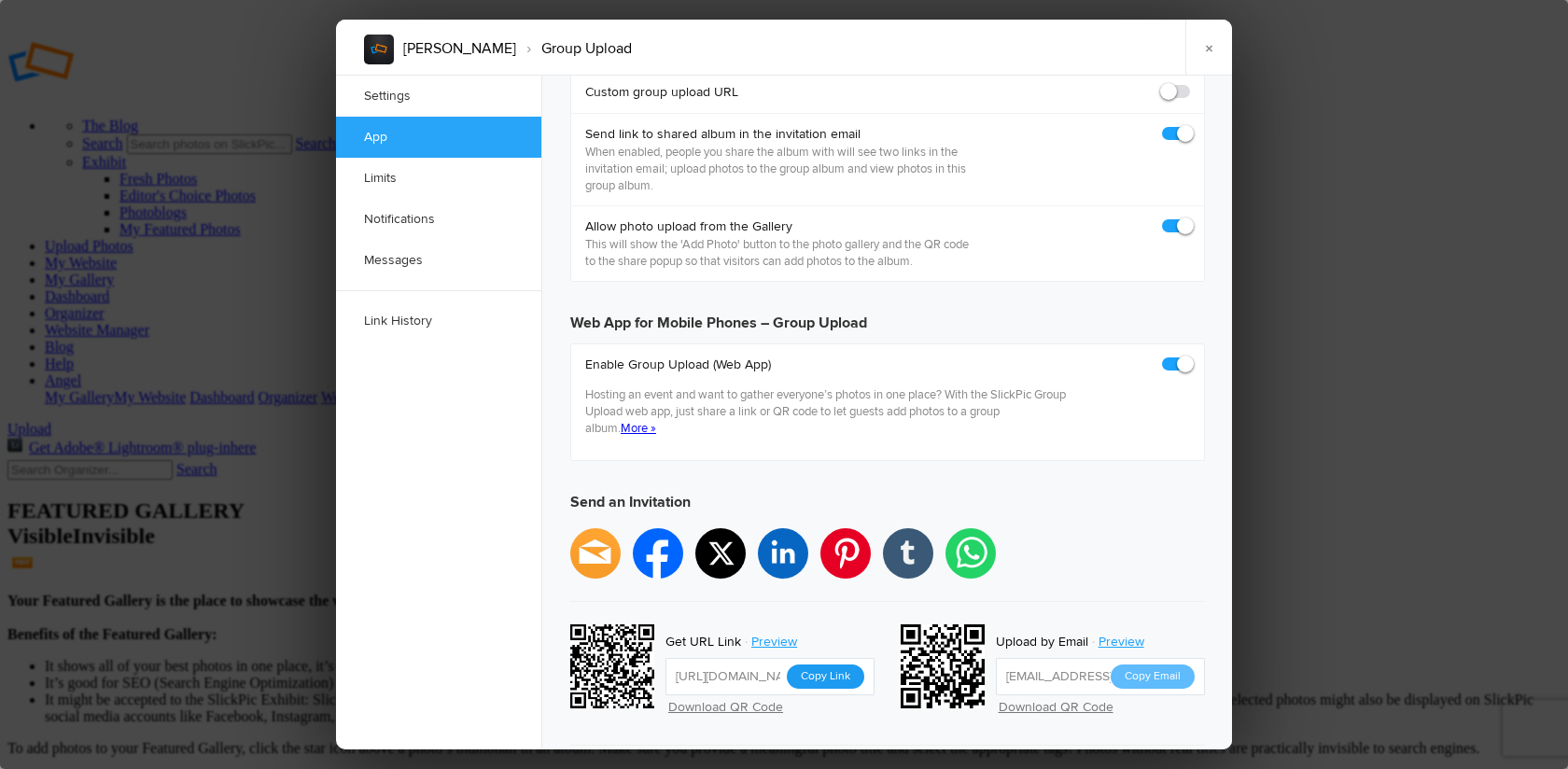
click at [838, 664] on button "Copy Link" at bounding box center [825, 676] width 78 height 24
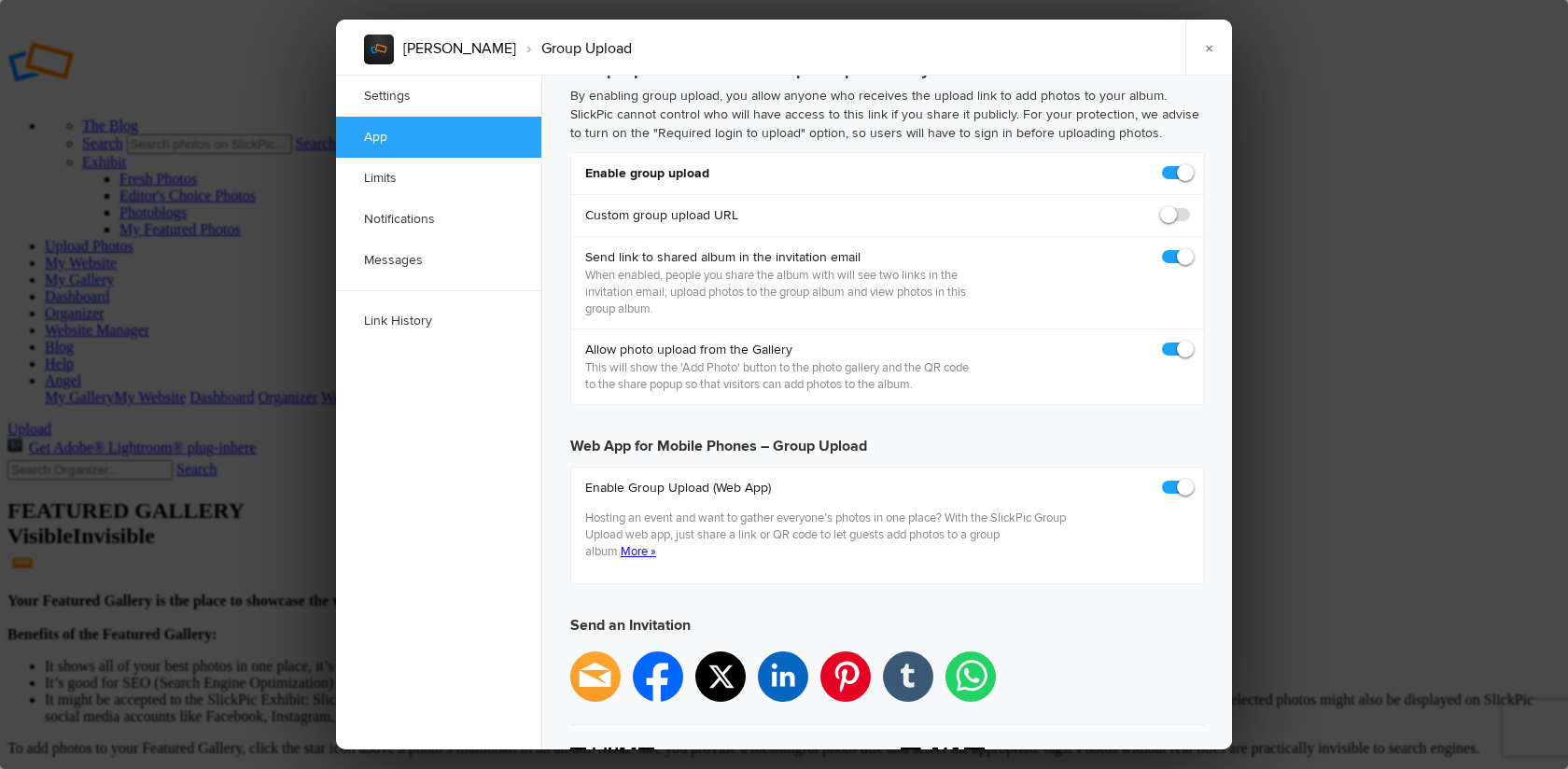
scroll to position [0, 0]
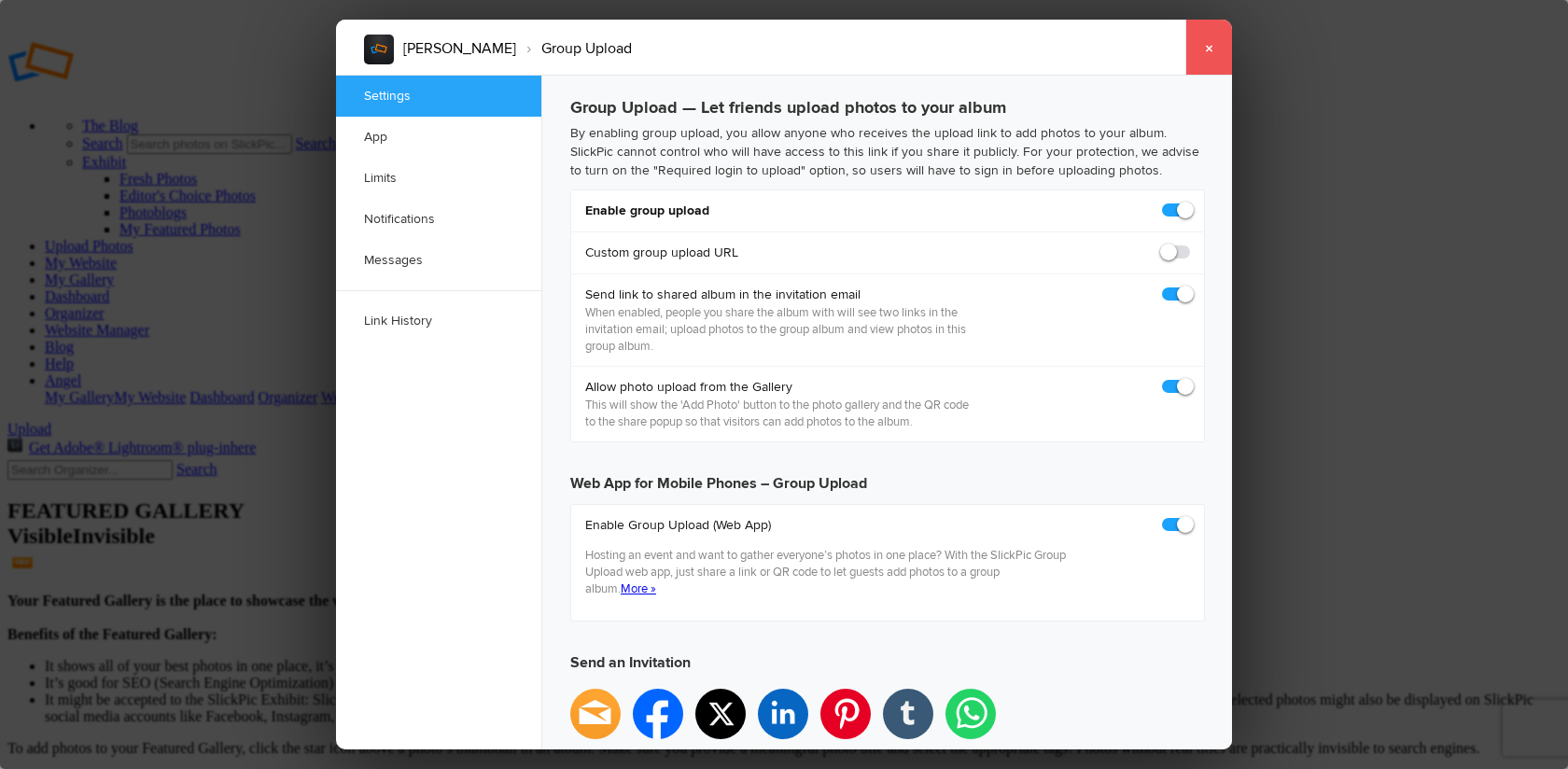
click at [1210, 48] on link "×" at bounding box center [1209, 48] width 47 height 56
